Goal: Task Accomplishment & Management: Manage account settings

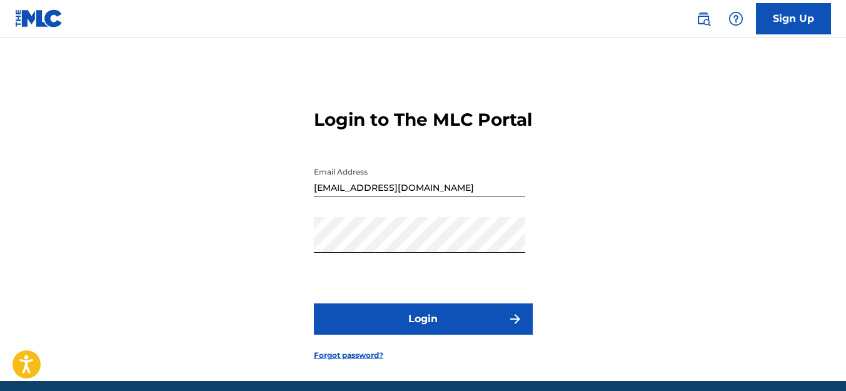
click at [444, 321] on form "Login to The MLC Portal Email Address [EMAIL_ADDRESS][DOMAIN_NAME] Password Log…" at bounding box center [423, 225] width 219 height 312
click at [446, 326] on button "Login" at bounding box center [423, 318] width 219 height 31
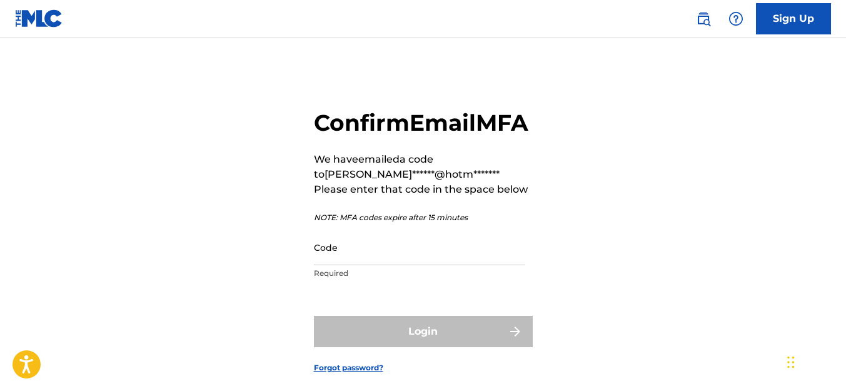
click at [382, 265] on input "Code" at bounding box center [419, 247] width 211 height 36
paste input "489472"
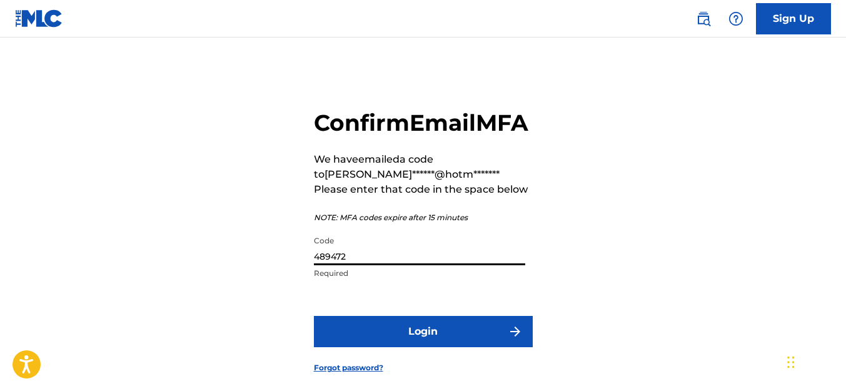
type input "489472"
click at [459, 347] on button "Login" at bounding box center [423, 331] width 219 height 31
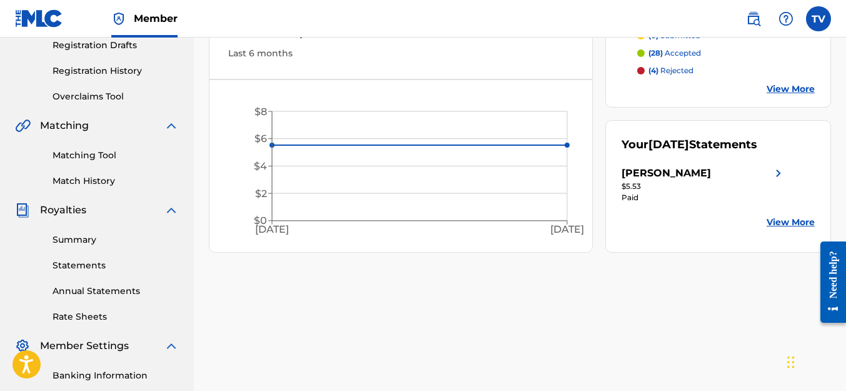
scroll to position [187, 0]
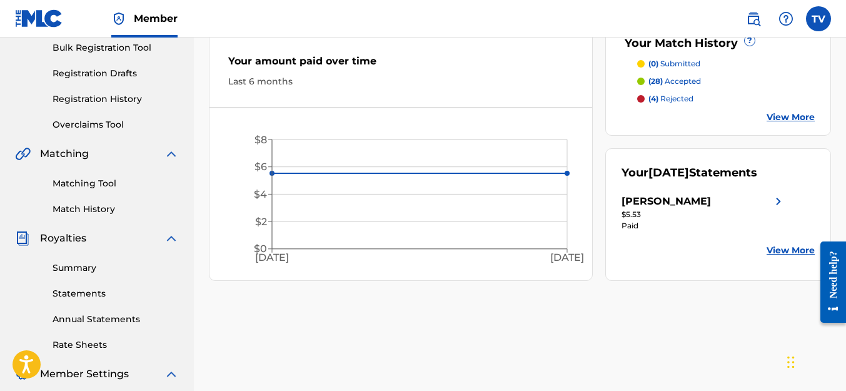
click at [99, 273] on link "Summary" at bounding box center [115, 267] width 126 height 13
